Goal: Information Seeking & Learning: Learn about a topic

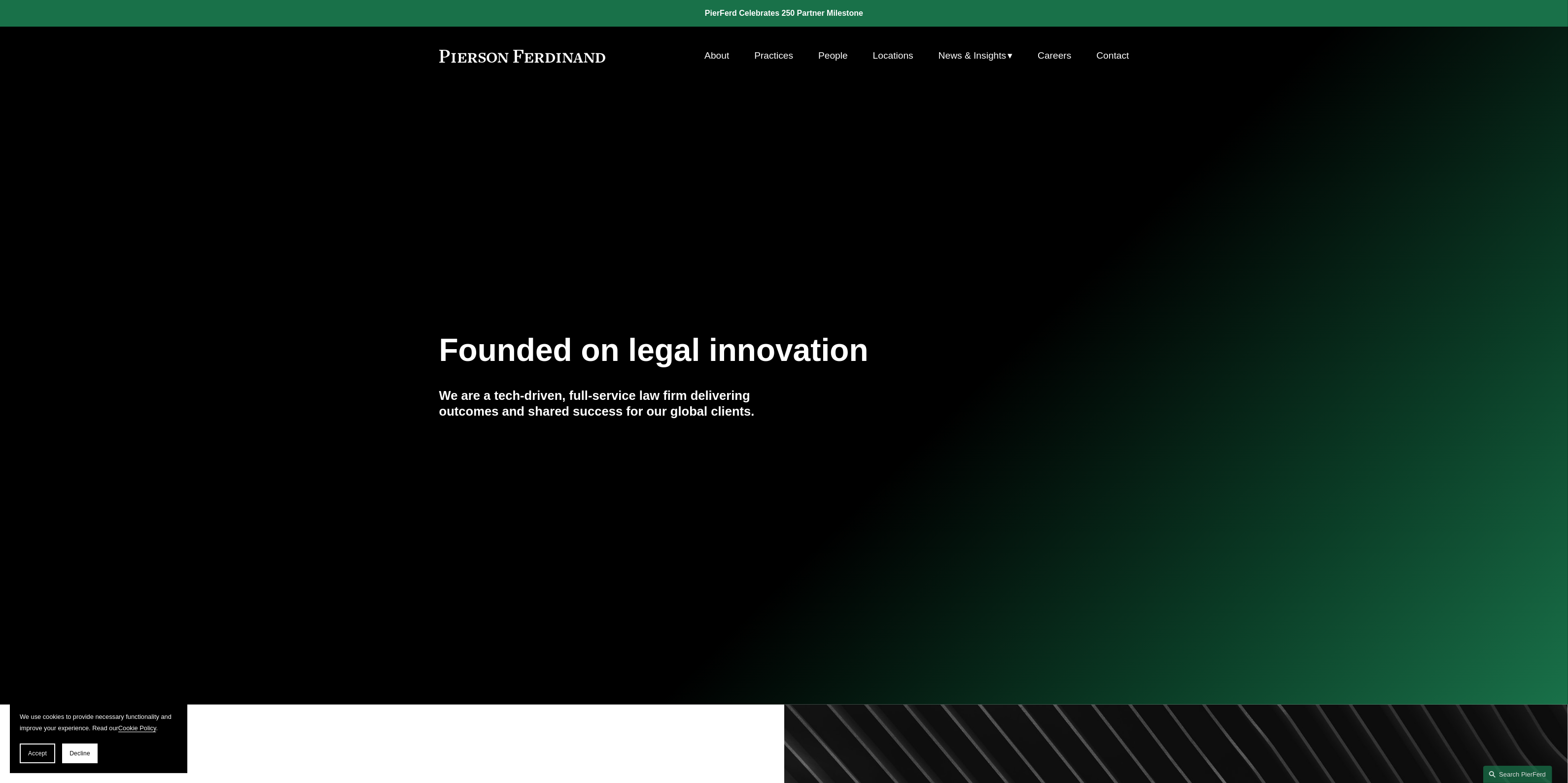
click at [840, 52] on link "People" at bounding box center [833, 56] width 29 height 19
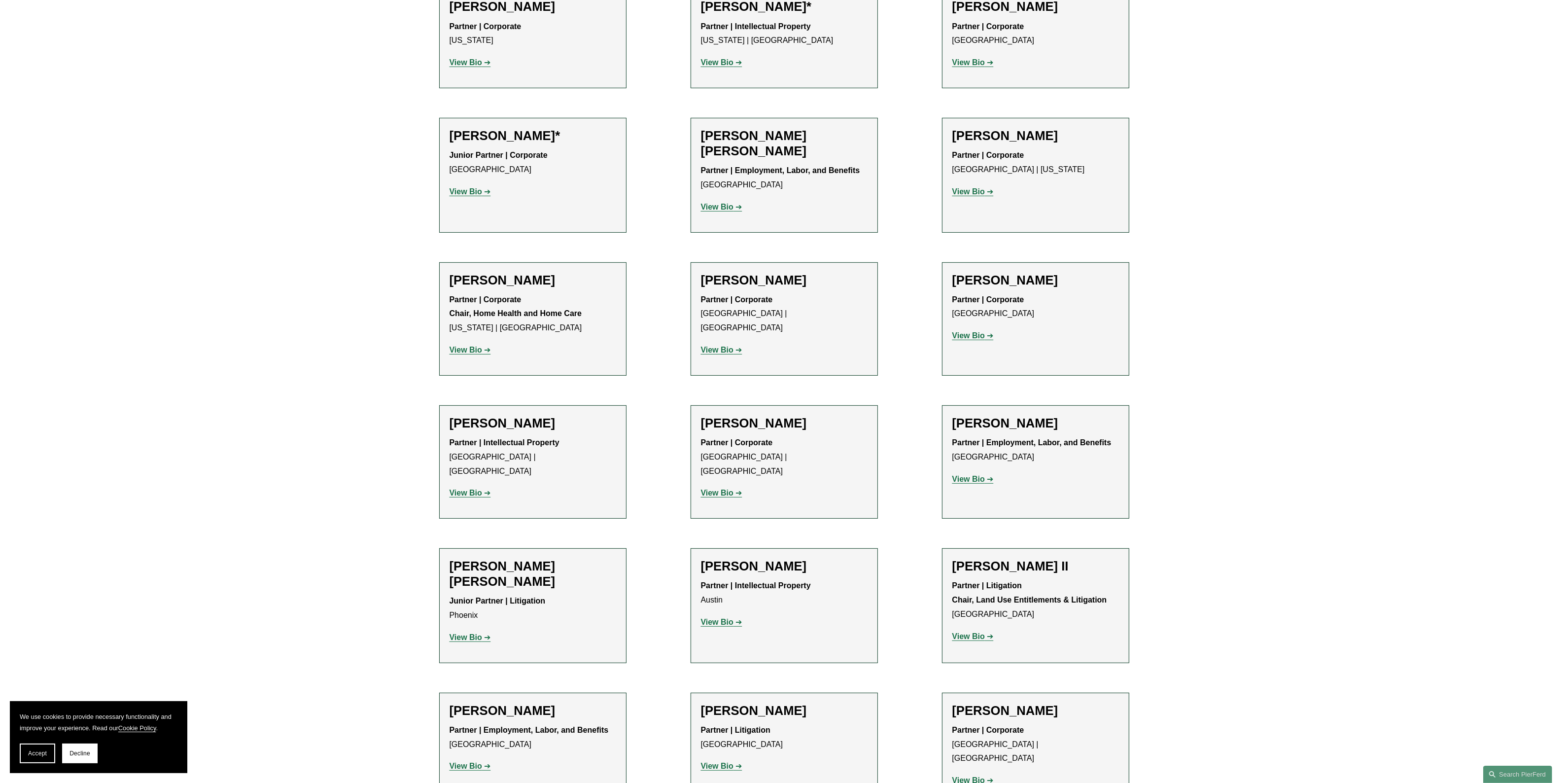
scroll to position [678, 0]
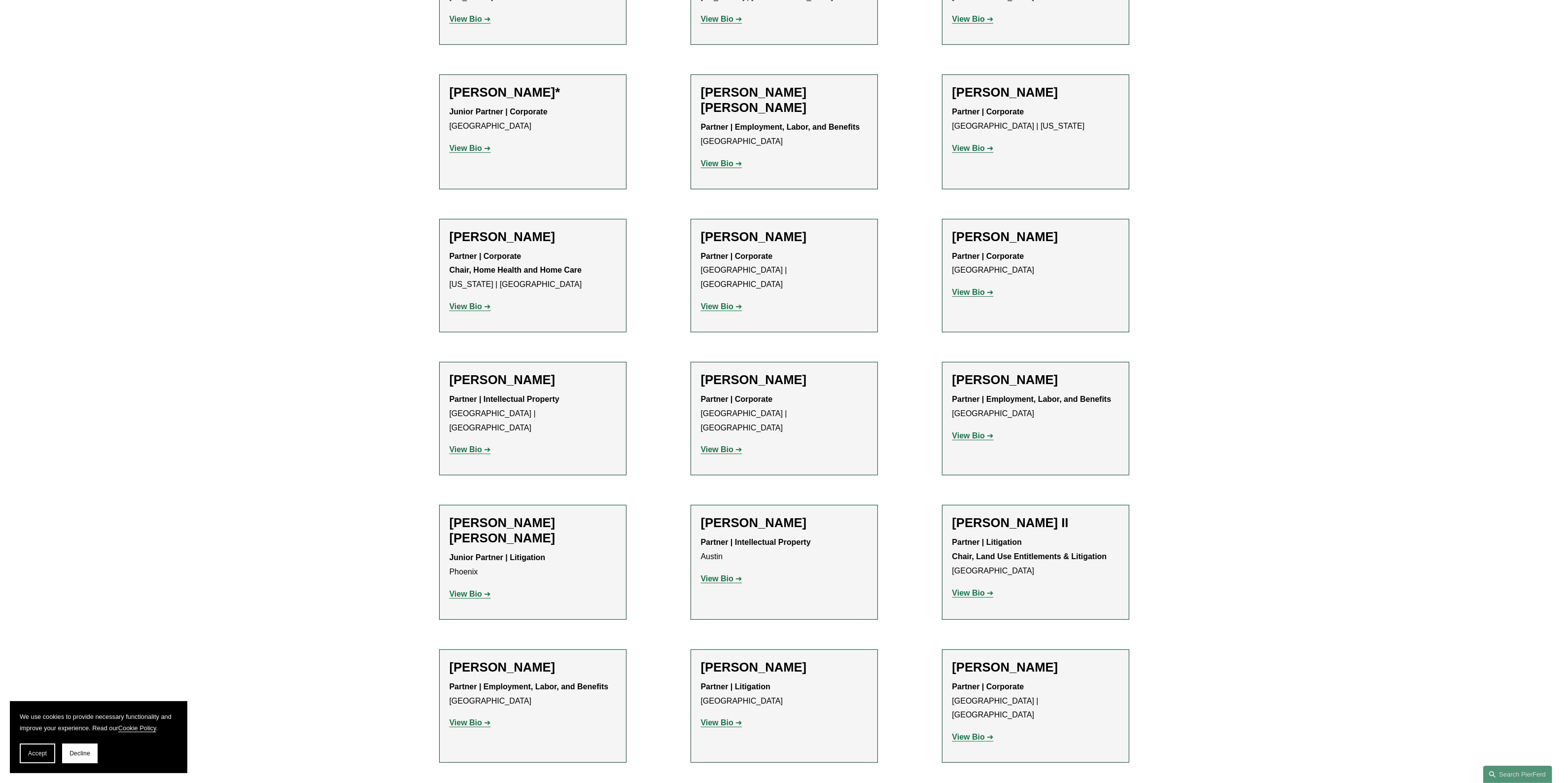
click at [476, 719] on strong "View Bio" at bounding box center [466, 723] width 33 height 9
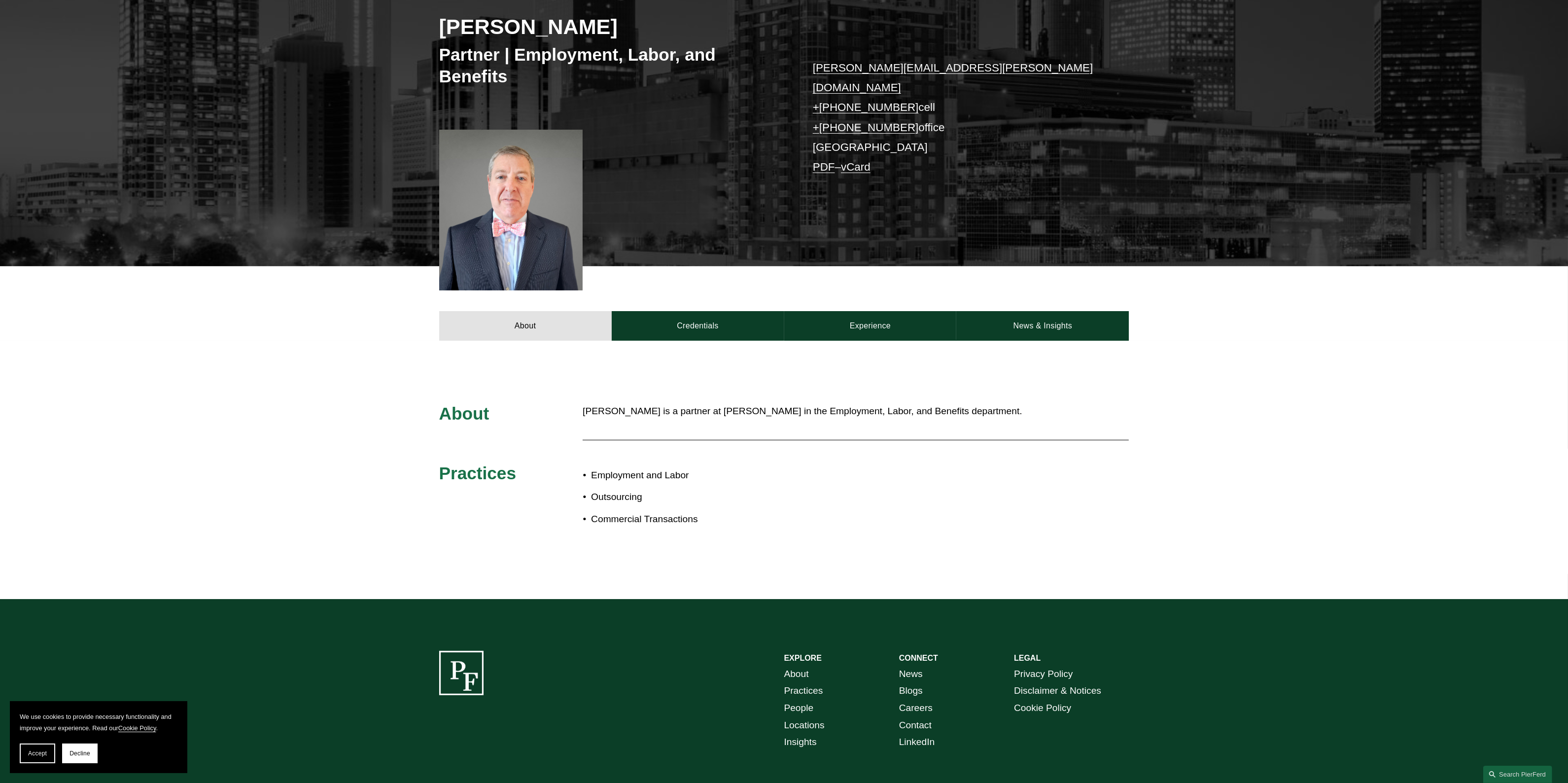
scroll to position [185, 0]
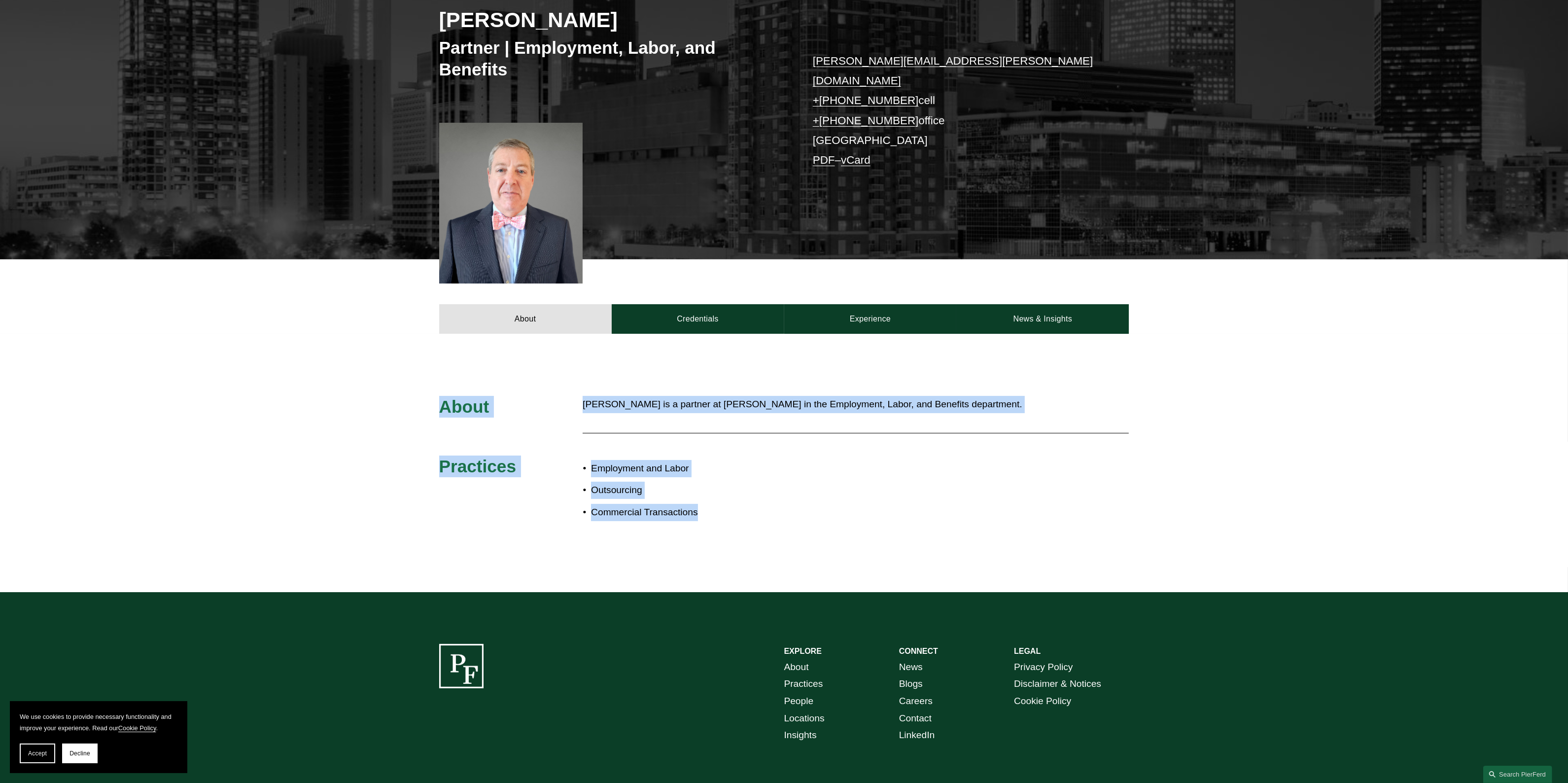
drag, startPoint x: 437, startPoint y: 387, endPoint x: 736, endPoint y: 498, distance: 318.9
click at [736, 498] on div "About [PERSON_NAME] is a partner at [PERSON_NAME] in the Employment, Labor, and…" at bounding box center [784, 463] width 1568 height 133
copy div "About [PERSON_NAME] is a partner at [PERSON_NAME] in the Employment, Labor, and…"
click at [710, 304] on link "Credentials" at bounding box center [698, 319] width 172 height 29
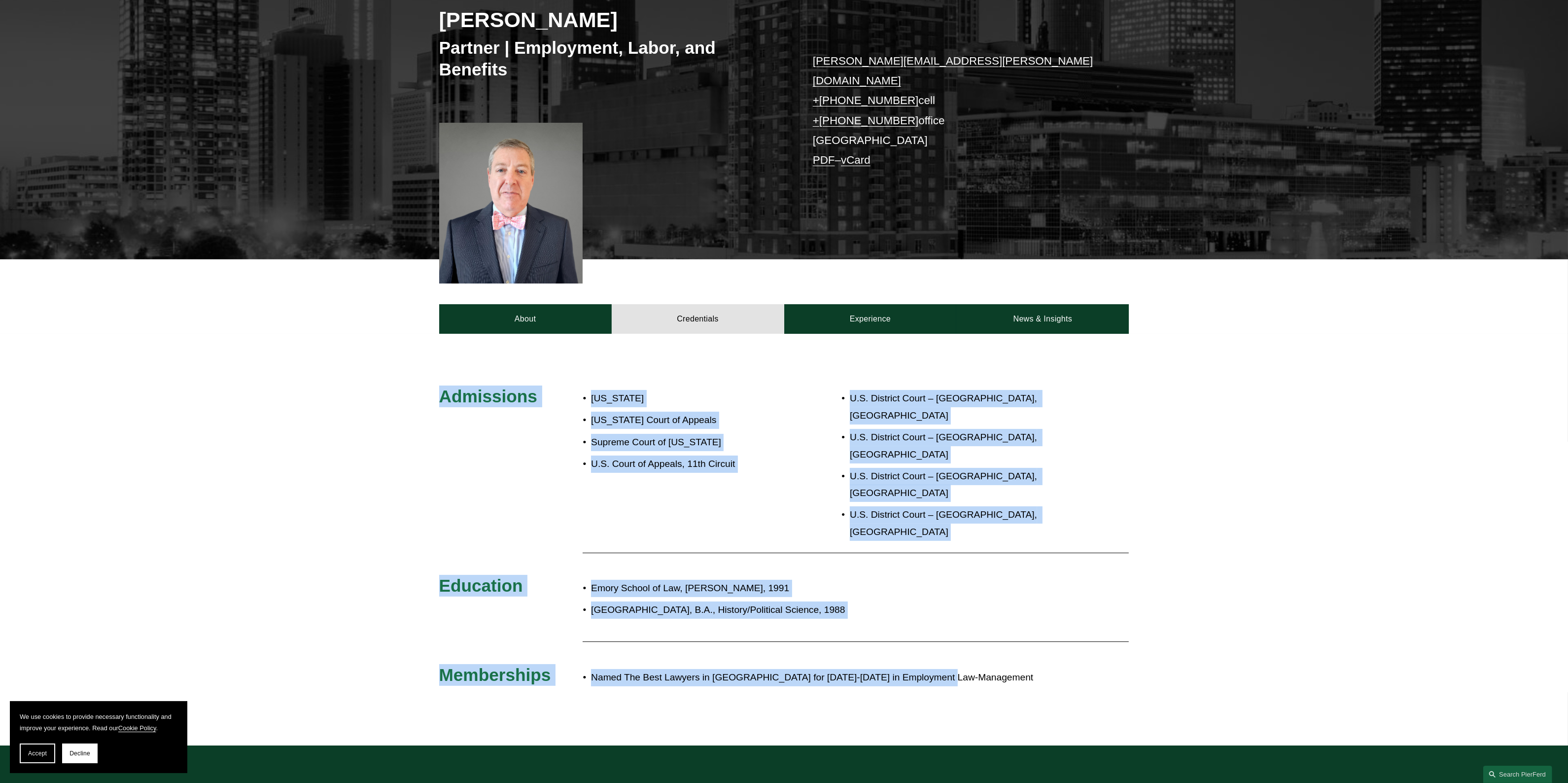
drag, startPoint x: 439, startPoint y: 368, endPoint x: 994, endPoint y: 591, distance: 598.1
click at [994, 591] on div "Admissions [US_STATE] [US_STATE] Court of Appeals Supreme Court of [US_STATE] U…" at bounding box center [784, 540] width 1568 height 412
copy div "Admissions [US_STATE] [US_STATE] Court of Appeals Supreme Court of [US_STATE] U…"
click at [896, 304] on link "Experience" at bounding box center [870, 319] width 172 height 29
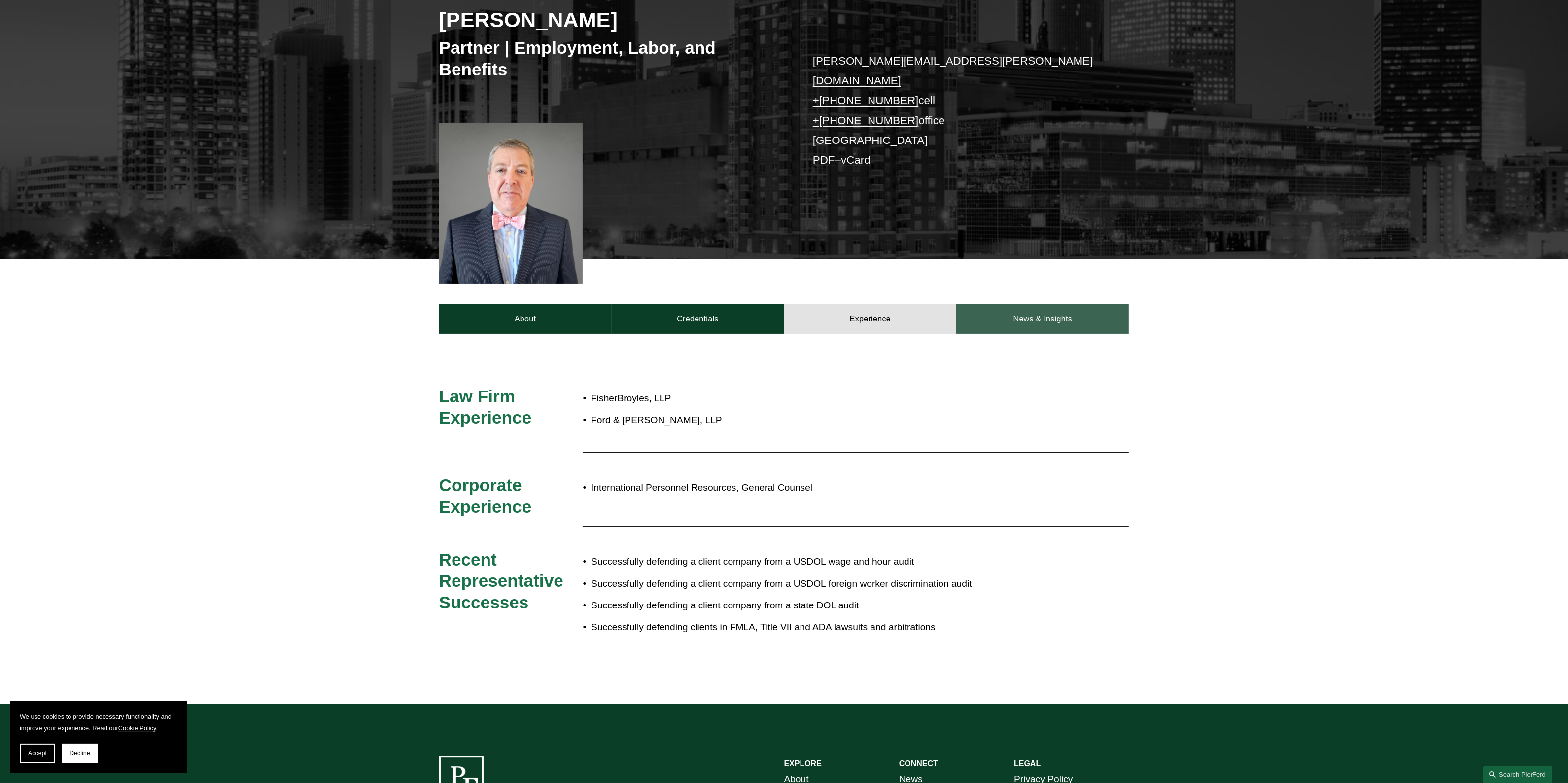
click at [1026, 304] on link "News & Insights" at bounding box center [1042, 319] width 172 height 29
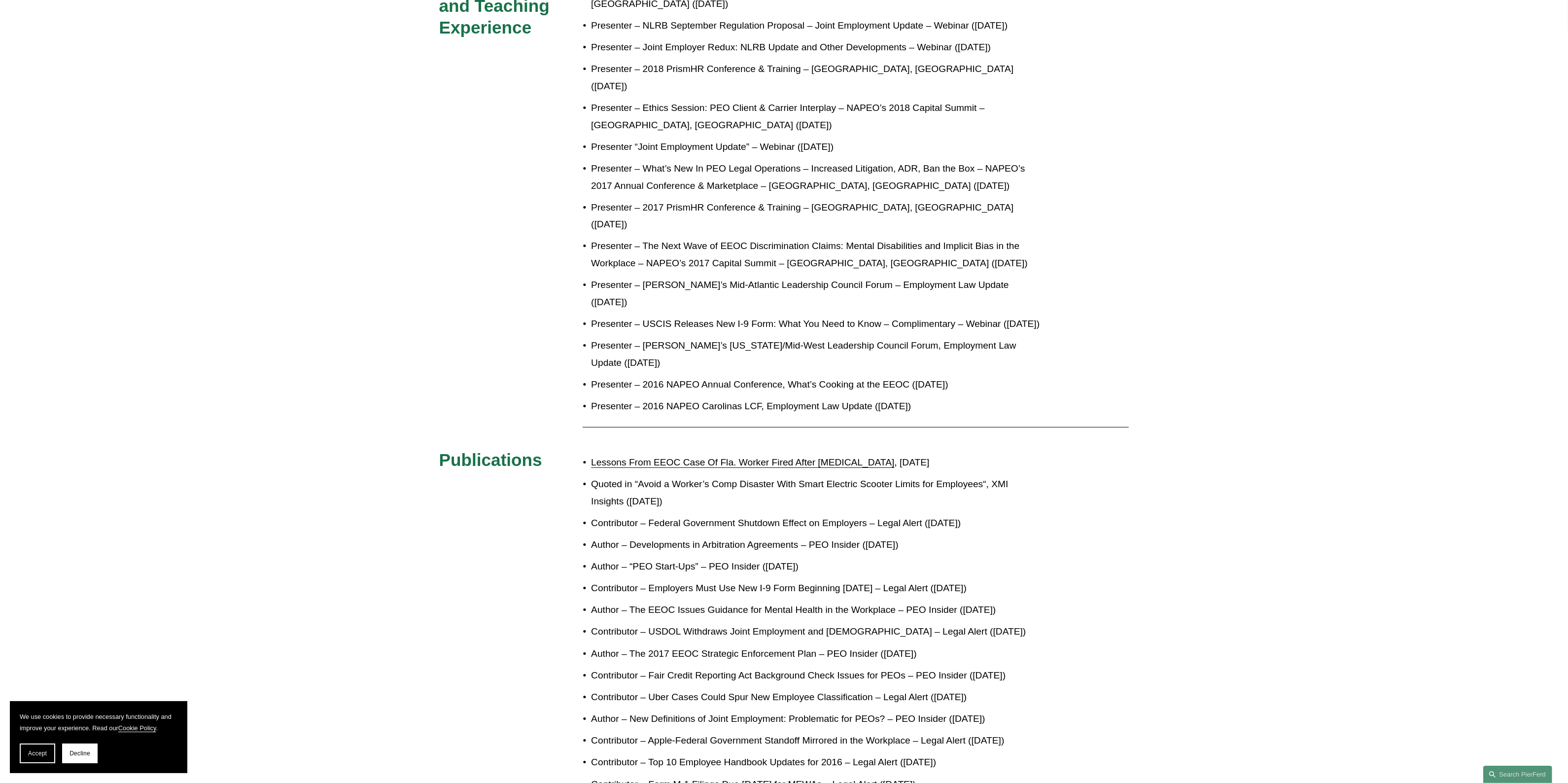
scroll to position [823, 0]
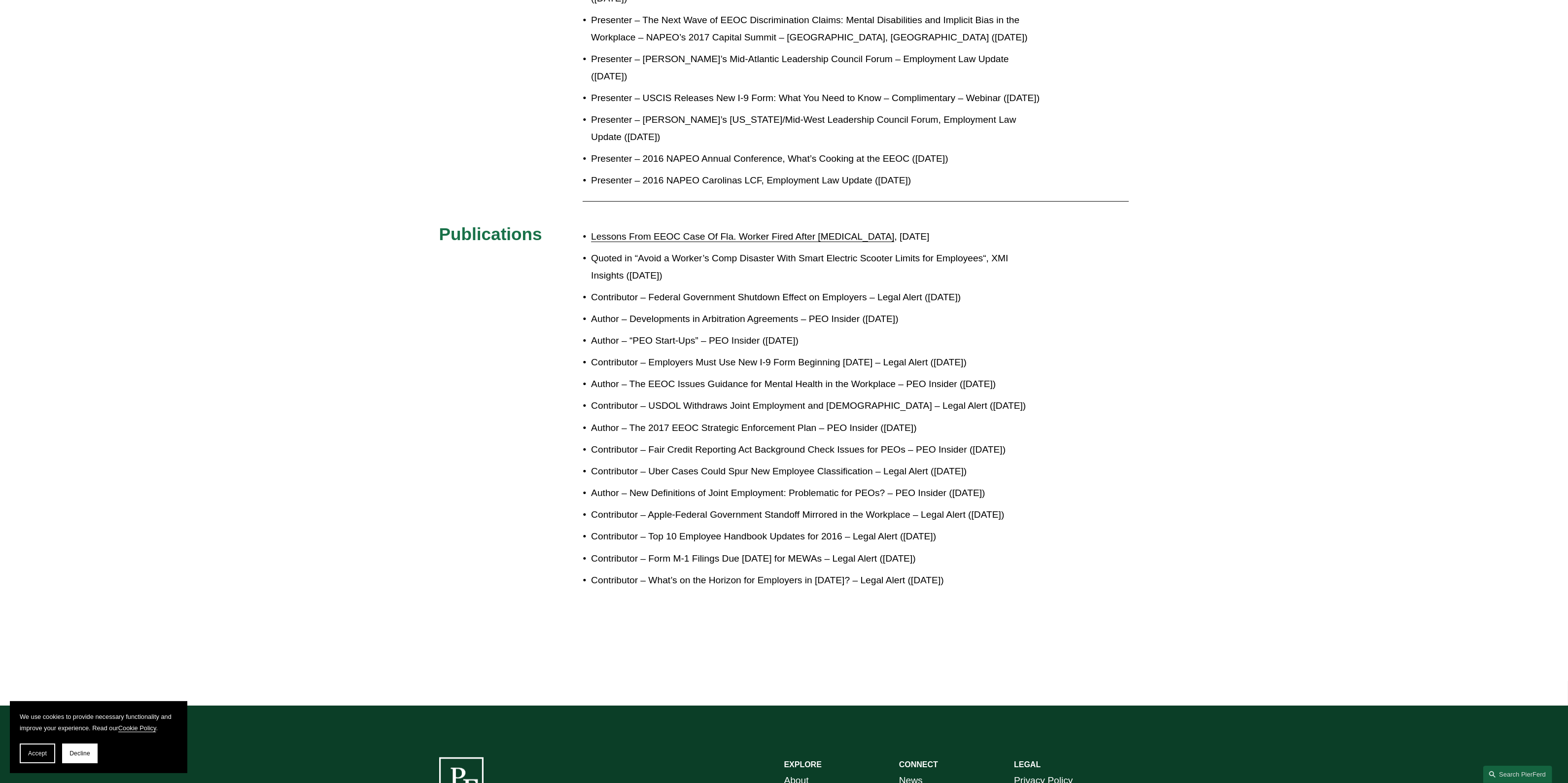
drag, startPoint x: 443, startPoint y: 376, endPoint x: 1073, endPoint y: 564, distance: 657.5
click at [1073, 564] on div "Presentations and Teaching Experience Presenter – Arbitration Agreements – NAPE…" at bounding box center [784, 200] width 1568 height 906
copy div "Loremipsumdol sit Ametcons Adipiscing Elitseddo – Eiusmodtemp Incididunt – UTLA…"
